Goal: Find specific page/section

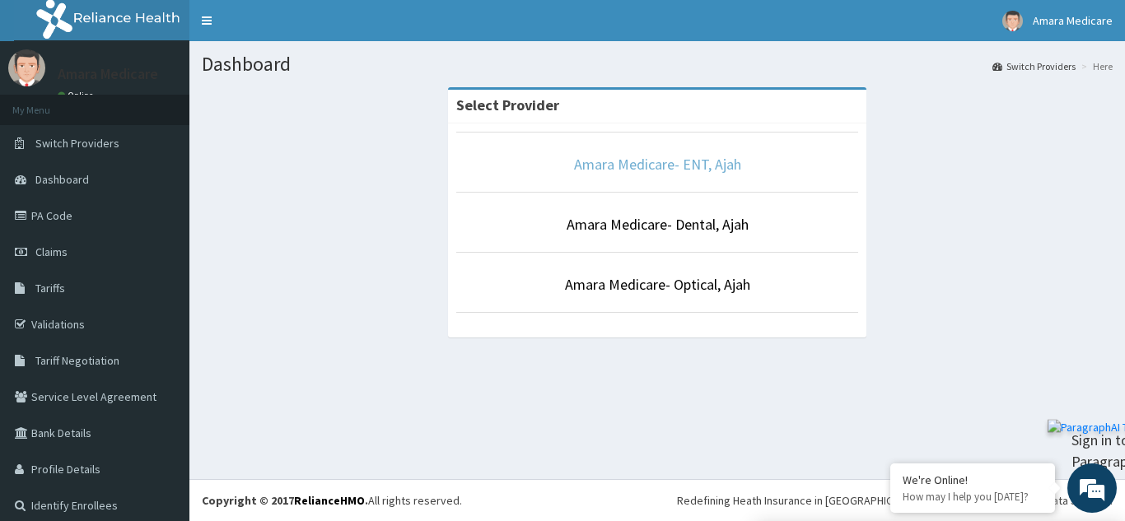
click at [662, 171] on link "Amara Medicare- ENT, Ajah" at bounding box center [657, 164] width 167 height 19
